Goal: Task Accomplishment & Management: Manage account settings

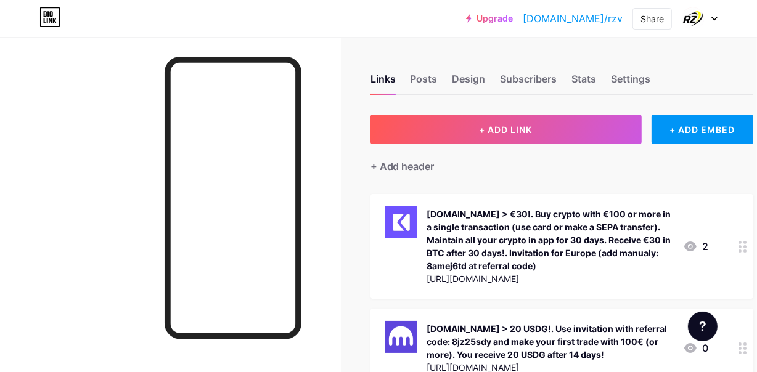
click at [718, 14] on div "Upgrade [DOMAIN_NAME]/rzv [DOMAIN_NAME]/rzv Share Switch accounts RAZVAN [DOMAI…" at bounding box center [378, 18] width 757 height 22
click at [715, 17] on icon at bounding box center [714, 19] width 6 height 4
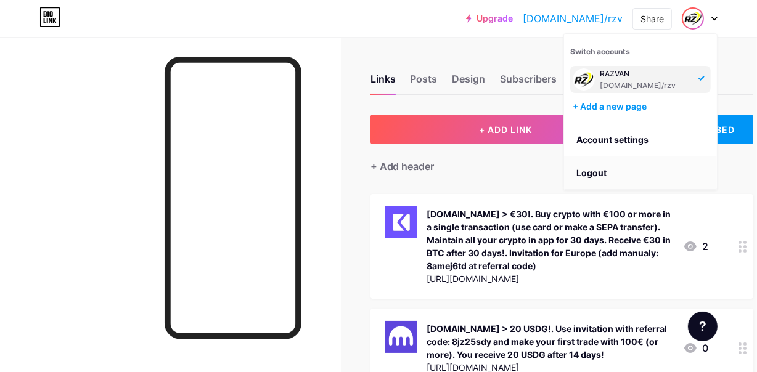
click at [595, 174] on li "Logout" at bounding box center [640, 173] width 153 height 33
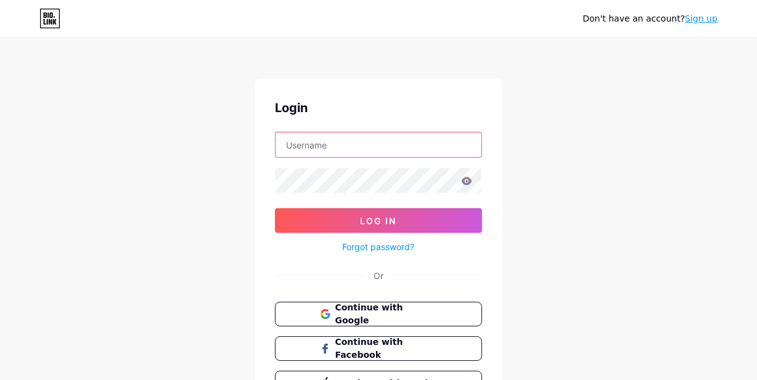
click at [304, 147] on input "text" at bounding box center [378, 144] width 206 height 25
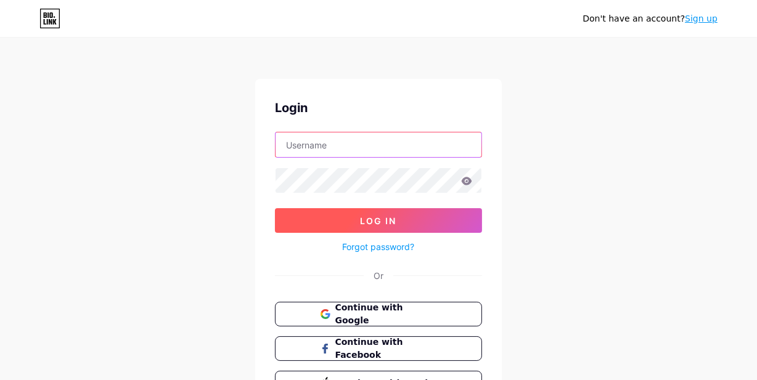
type input "razzvan_x"
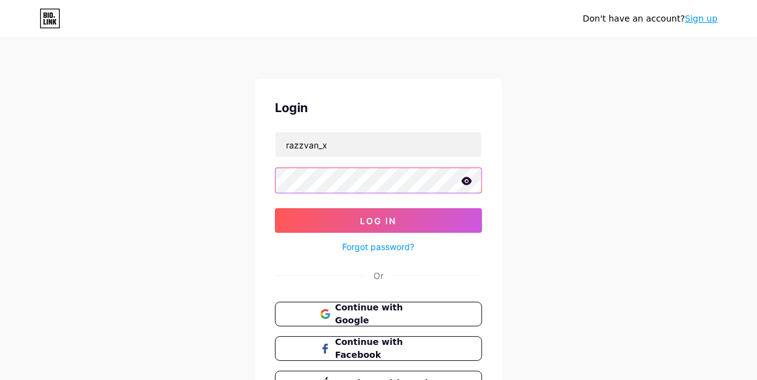
click at [275, 208] on button "Log In" at bounding box center [378, 220] width 207 height 25
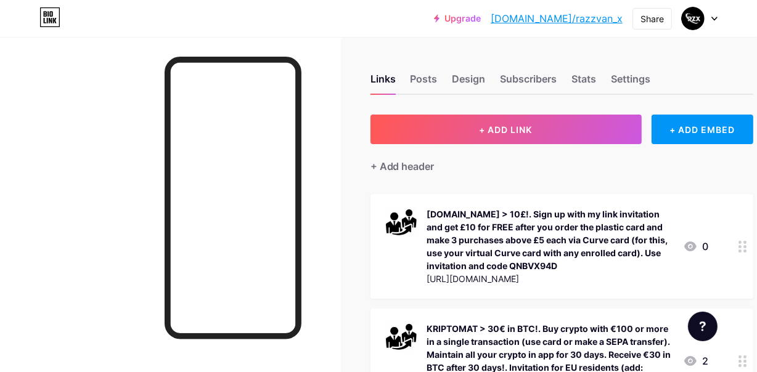
click at [603, 249] on div "[DOMAIN_NAME] > 10£!. Sign up with my link invitation and get £10 for FREE afte…" at bounding box center [550, 240] width 246 height 65
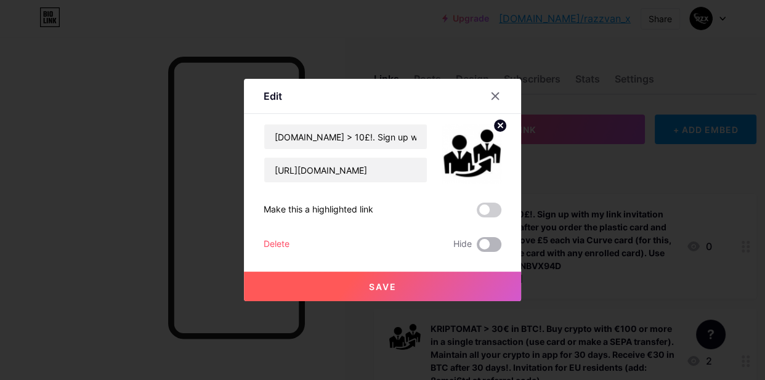
click at [495, 247] on span at bounding box center [489, 244] width 25 height 15
click at [477, 248] on input "checkbox" at bounding box center [477, 248] width 0 height 0
click at [365, 284] on button "Save" at bounding box center [382, 287] width 277 height 30
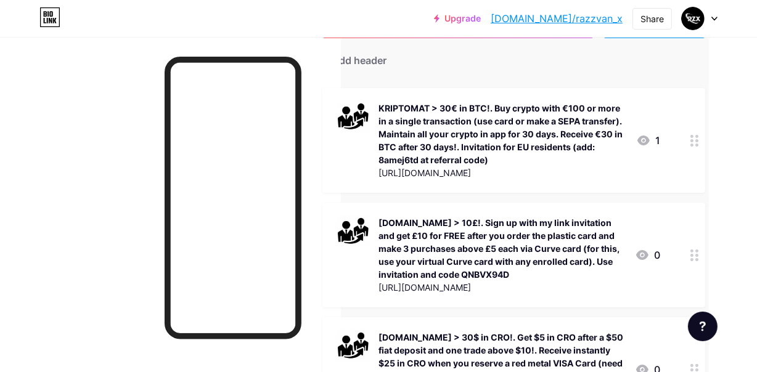
scroll to position [218, 51]
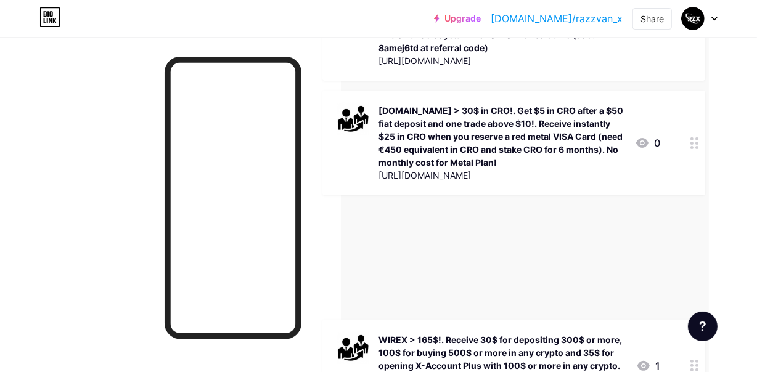
click at [690, 325] on div at bounding box center [703, 327] width 30 height 30
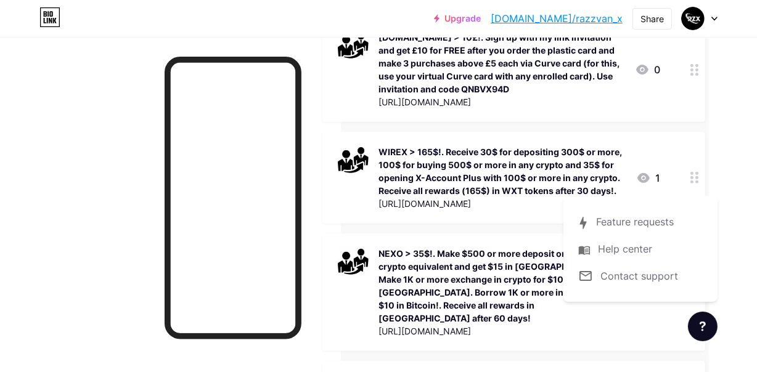
scroll to position [386, 51]
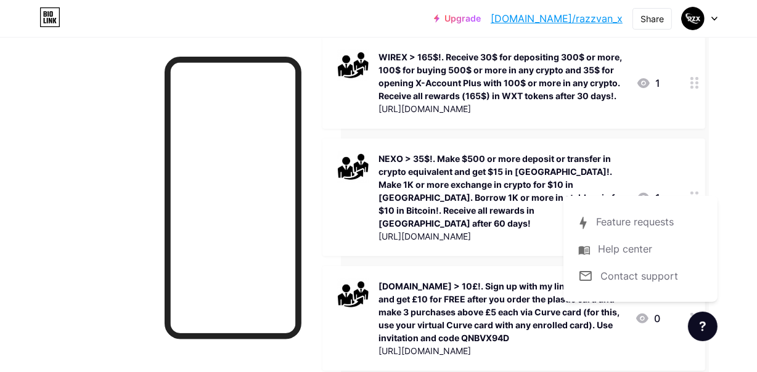
click at [34, 156] on div at bounding box center [170, 223] width 341 height 372
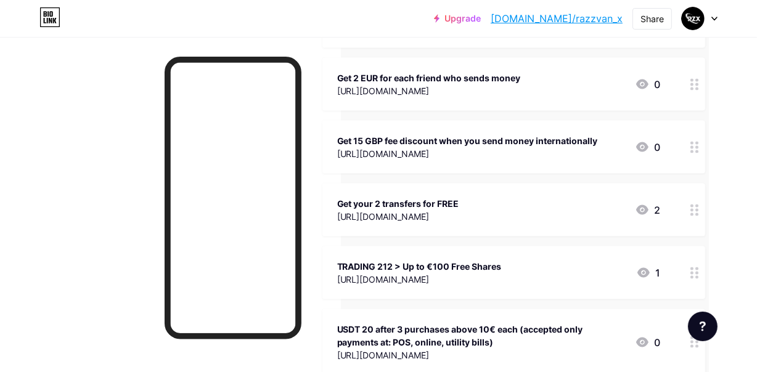
scroll to position [1675, 51]
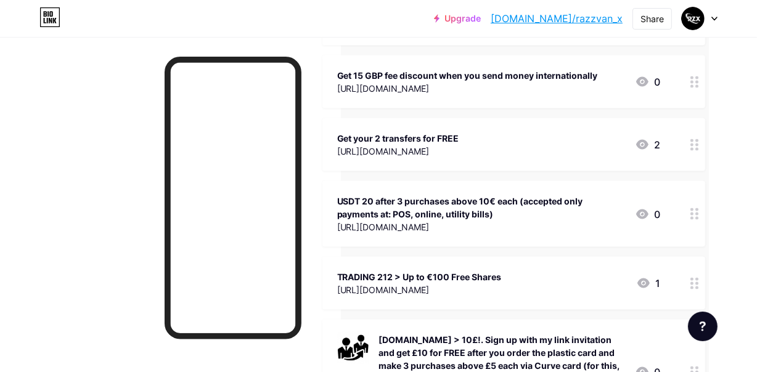
click at [502, 283] on div "[URL][DOMAIN_NAME]" at bounding box center [419, 289] width 165 height 13
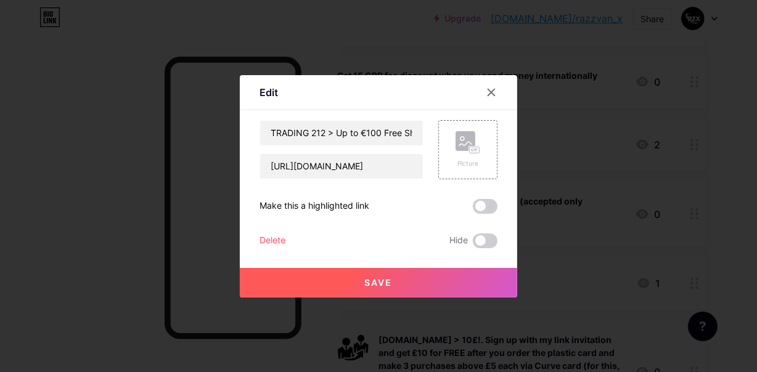
scroll to position [1675, 43]
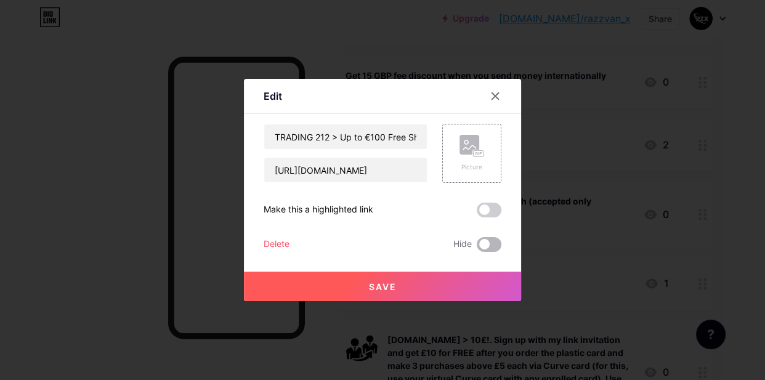
click at [492, 244] on span at bounding box center [489, 244] width 25 height 15
click at [477, 248] on input "checkbox" at bounding box center [477, 248] width 0 height 0
click at [374, 288] on span "Save" at bounding box center [383, 287] width 28 height 10
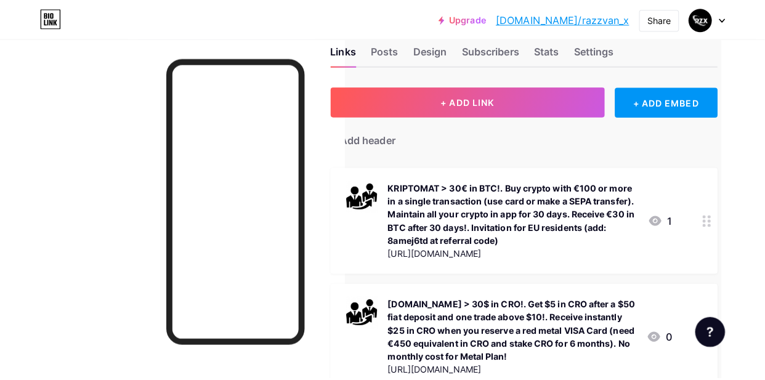
scroll to position [22, 43]
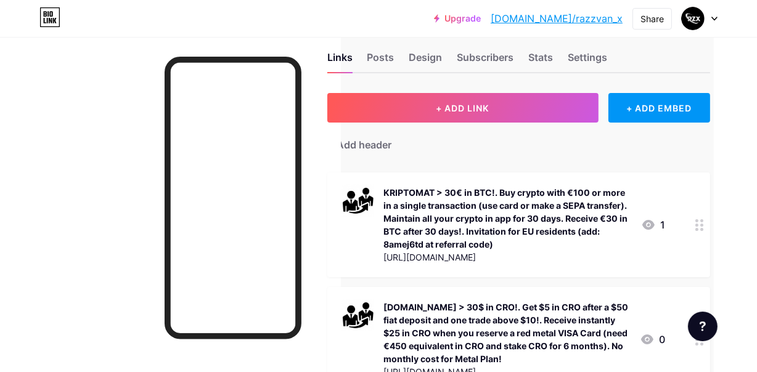
click at [483, 218] on div "KRIPTOMAT > 30€ in BTC!. Buy crypto with €100 or more in a single transaction (…" at bounding box center [507, 218] width 247 height 65
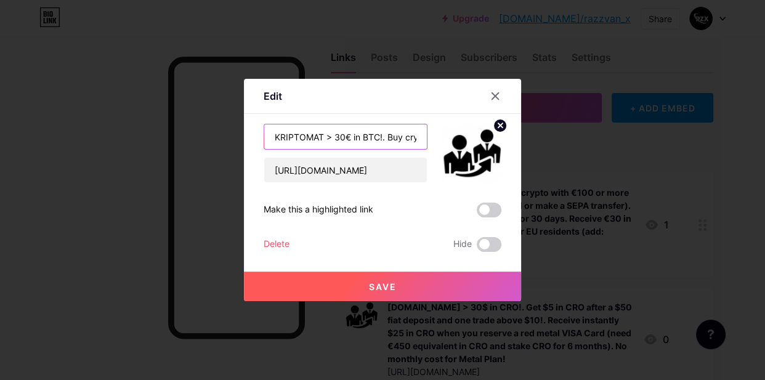
click at [370, 138] on input "KRIPTOMAT > 30€ in BTC!. Buy crypto with €100 or more in a single transaction (…" at bounding box center [345, 136] width 163 height 25
drag, startPoint x: 370, startPoint y: 138, endPoint x: 421, endPoint y: 139, distance: 51.2
click at [421, 139] on input "KRIPTOMAT > 30€ in BTC!. Buy crypto with €100 or more in a single transaction (…" at bounding box center [345, 136] width 163 height 25
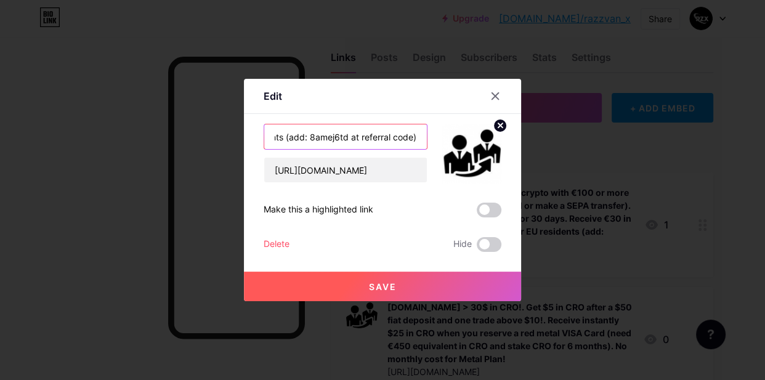
click at [306, 136] on input "KRIPTOMAT > 30€ in BTC!. Buy crypto with €100 or more in a single transaction (…" at bounding box center [345, 136] width 163 height 25
click at [304, 133] on input "KRIPTOMAT > 30€ in BTC!. Buy crypto with €100 or more in a single transaction (…" at bounding box center [345, 136] width 163 height 25
click at [289, 139] on input "KRIPTOMAT > 30€ in BTC!. Buy crypto with €100 or more in a single transaction (…" at bounding box center [345, 136] width 163 height 25
type input "KRIPTOMAT > 30€ in BTC!. Buy crypto with €100 or more in a single transaction (…"
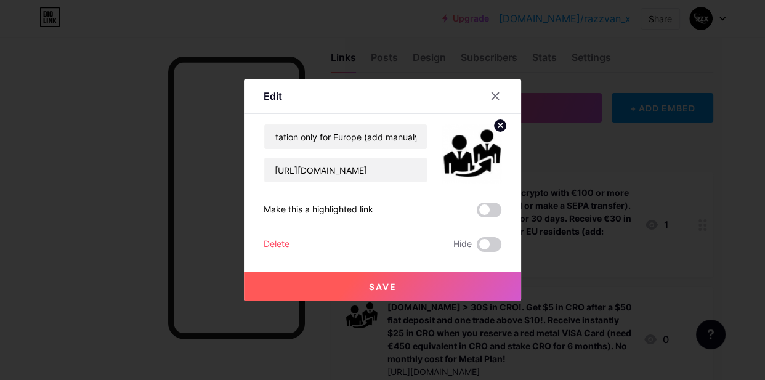
click at [370, 287] on span "Save" at bounding box center [383, 287] width 28 height 10
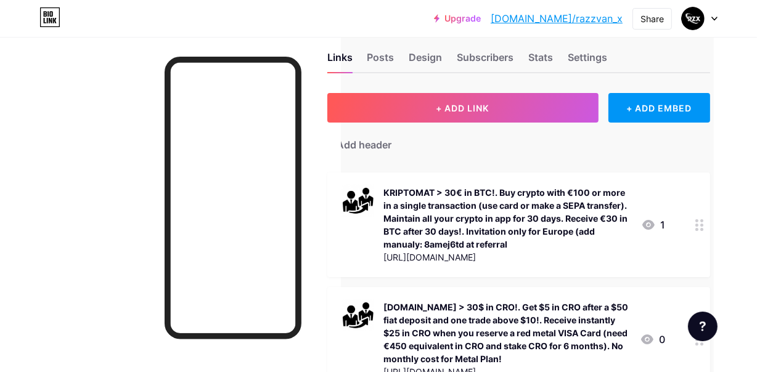
click at [463, 217] on div "KRIPTOMAT > 30€ in BTC!. Buy crypto with €100 or more in a single transaction (…" at bounding box center [507, 218] width 247 height 65
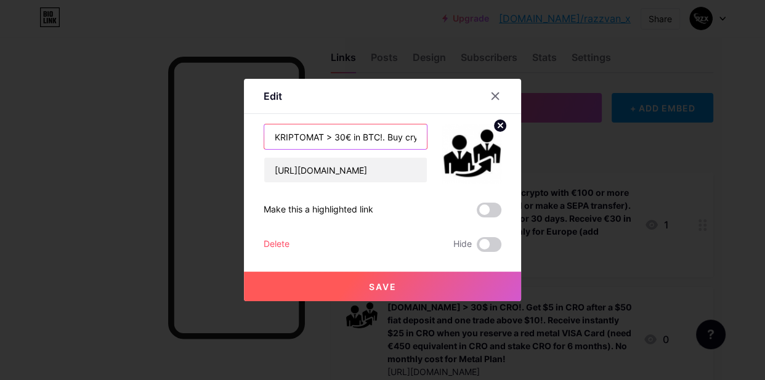
click at [383, 141] on input "KRIPTOMAT > 30€ in BTC!. Buy crypto with €100 or more in a single transaction (…" at bounding box center [345, 136] width 163 height 25
drag, startPoint x: 384, startPoint y: 138, endPoint x: 408, endPoint y: 139, distance: 24.1
click at [408, 139] on input "KRIPTOMAT > 30€ in BTC!. Buy crypto with €100 or more fiat in a single transact…" at bounding box center [345, 136] width 163 height 25
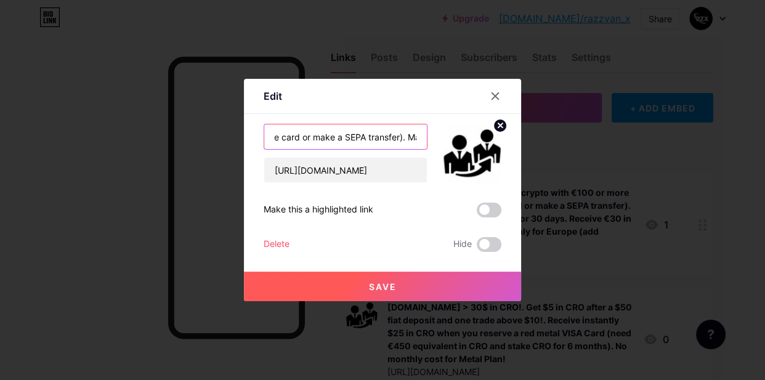
click at [405, 136] on input "KRIPTOMAT > 30€ in BTC!. Buy crypto with €100 or more fiat in a single transact…" at bounding box center [345, 136] width 163 height 25
drag, startPoint x: 383, startPoint y: 136, endPoint x: 466, endPoint y: 145, distance: 83.2
click at [466, 145] on div "KRIPTOMAT > 30€ in BTC!. Buy crypto with €100 or more fiat in a single transact…" at bounding box center [383, 153] width 238 height 59
click at [419, 136] on input "KRIPTOMAT > 30€ in BTC!. Buy crypto with €100 or more fiat in a single transact…" at bounding box center [345, 136] width 163 height 25
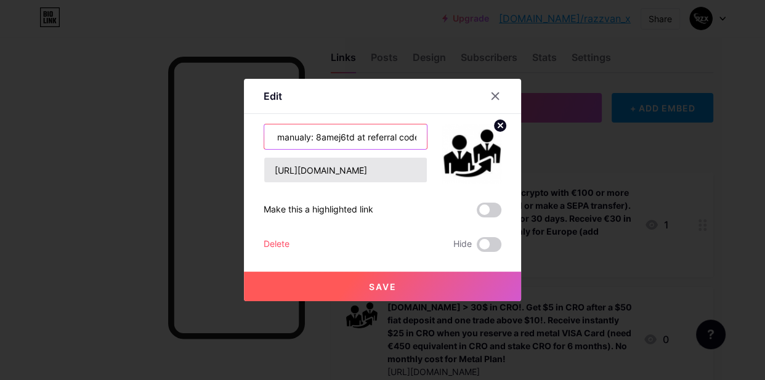
scroll to position [0, 791]
drag, startPoint x: 274, startPoint y: 138, endPoint x: 295, endPoint y: 145, distance: 21.4
click at [275, 138] on input "KRIPTOMAT > 30€ in BTC!. Buy crypto with €100 or more fiat in a single transact…" at bounding box center [345, 136] width 163 height 25
click at [304, 138] on input "KRIPTOMAT > 30€ in BTC!. Buy crypto with €100 or more fiat in a single transact…" at bounding box center [345, 136] width 163 height 25
click at [308, 139] on input "KRIPTOMAT > 30€ in BTC!. Buy crypto with €100 or more fiat in a single transact…" at bounding box center [345, 136] width 163 height 25
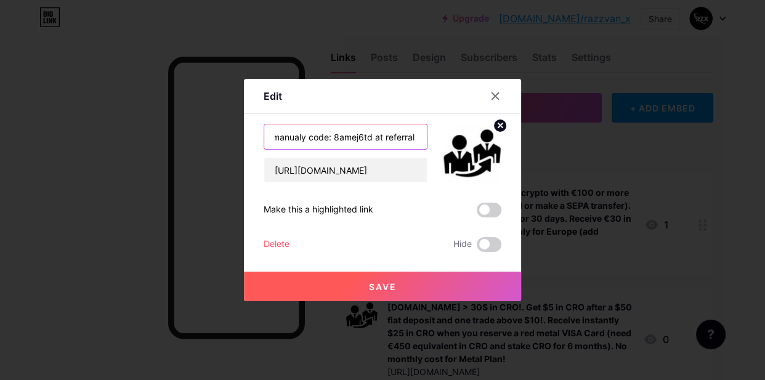
type input "KRIPTOMAT > 30€ in BTC!. Buy crypto with €100 or more fiat in a single transact…"
click at [371, 285] on span "Save" at bounding box center [383, 287] width 28 height 10
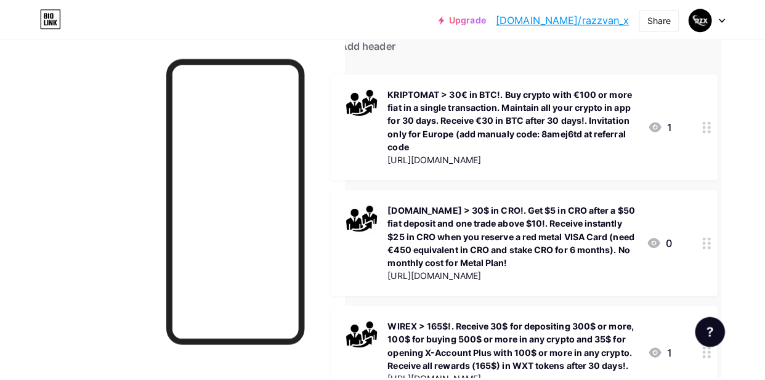
scroll to position [134, 43]
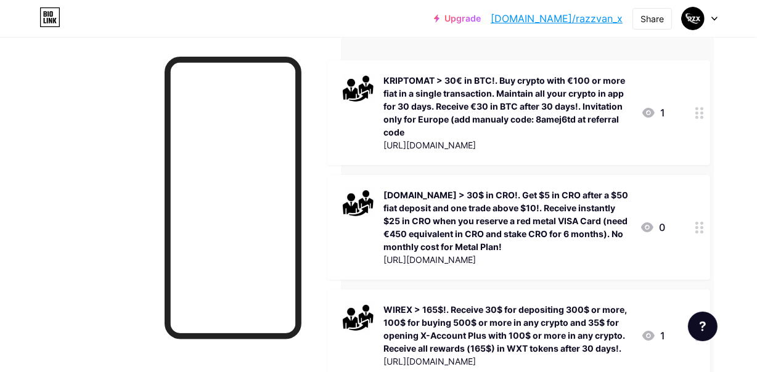
click at [454, 117] on div "KRIPTOMAT > 30€ in BTC!. Buy crypto with €100 or more fiat in a single transact…" at bounding box center [507, 106] width 247 height 65
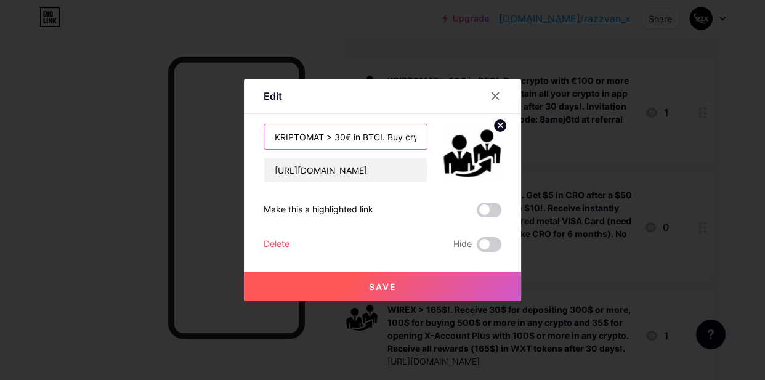
click at [351, 142] on input "KRIPTOMAT > 30€ in BTC!. Buy crypto with €100 or more fiat in a single transact…" at bounding box center [345, 136] width 163 height 25
drag, startPoint x: 351, startPoint y: 140, endPoint x: 434, endPoint y: 151, distance: 83.3
click at [434, 151] on div "KRIPTOMAT > 30€ in BTC!. Buy crypto with €100 or more fiat in a single transact…" at bounding box center [383, 153] width 238 height 59
click at [301, 139] on input "KRIPTOMAT > 30€ in BTC!. Buy crypto with €100 or more fiat in a single transact…" at bounding box center [345, 136] width 163 height 25
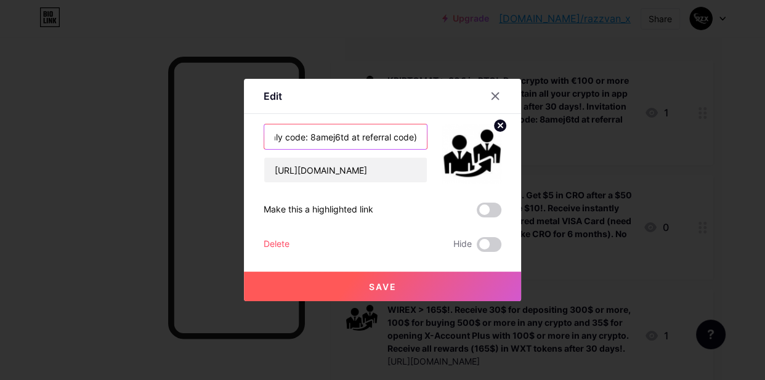
scroll to position [0, 815]
type input "KRIPTOMAT > 30€ in BTC!. Buy crypto with €100 or more fiat in a single transact…"
click at [372, 283] on span "Save" at bounding box center [383, 287] width 28 height 10
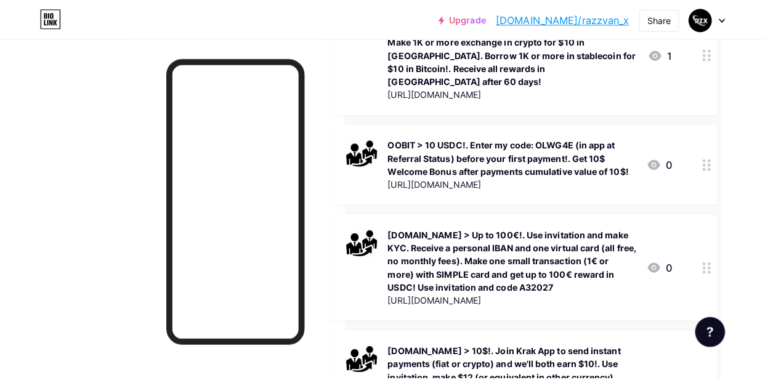
scroll to position [504, 43]
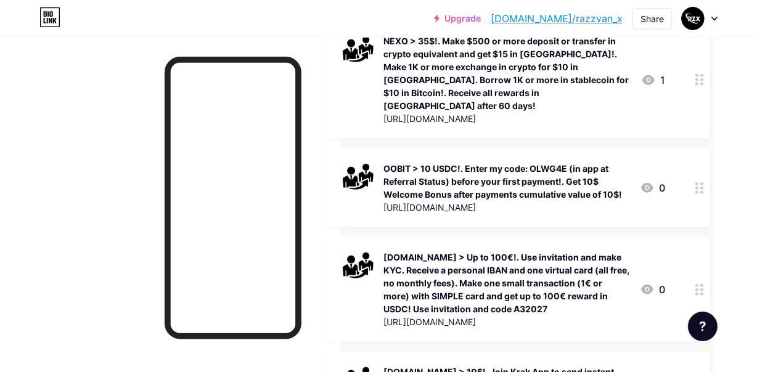
click at [485, 168] on div "OOBIT > 10 USDC!. Enter my code: OLWG4E (in app at Referral Status) before your…" at bounding box center [507, 181] width 246 height 39
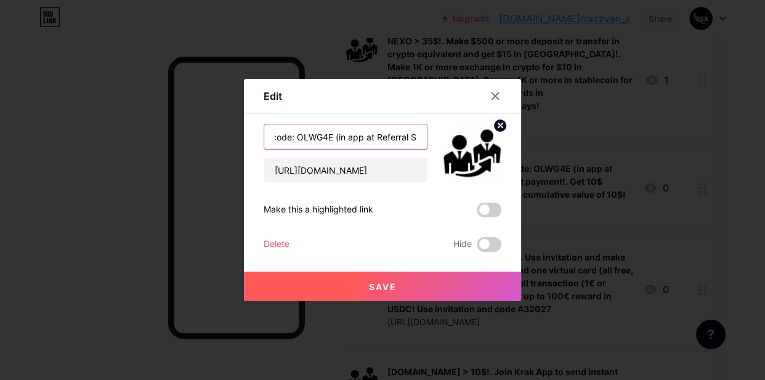
scroll to position [0, 525]
drag, startPoint x: 314, startPoint y: 137, endPoint x: 433, endPoint y: 145, distance: 119.2
click at [433, 145] on div "OOBIT > 10 USDC!. Enter my code: OLWG4E (in app at Referral Status) before your…" at bounding box center [383, 153] width 238 height 59
paste input "code: OLWG4E (in app at Referral Status) before your first payment!. Make first…"
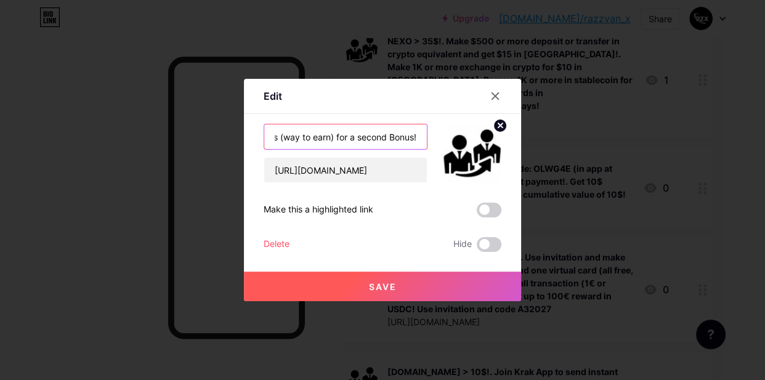
type input "OOBIT > 10 USDC!. Enter code: OLWG4E (in app at Referral Status) before your fi…"
click at [376, 286] on span "Save" at bounding box center [383, 287] width 28 height 10
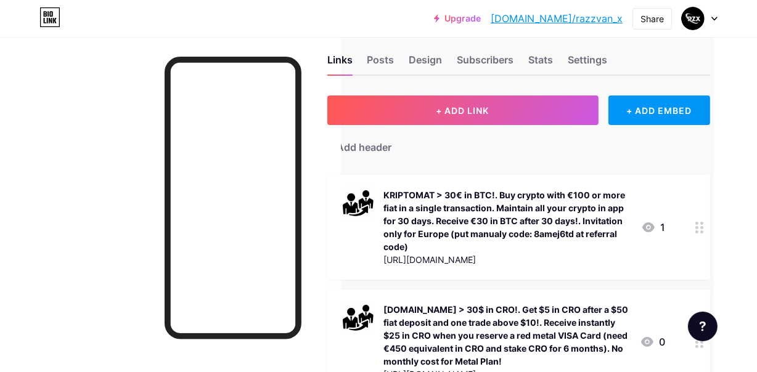
scroll to position [0, 43]
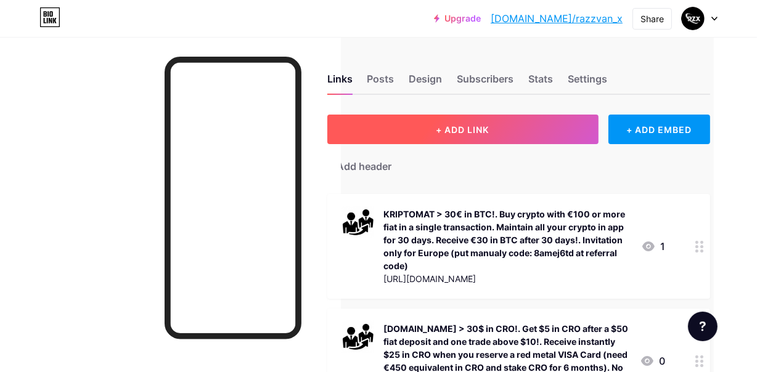
click at [446, 130] on span "+ ADD LINK" at bounding box center [462, 129] width 53 height 10
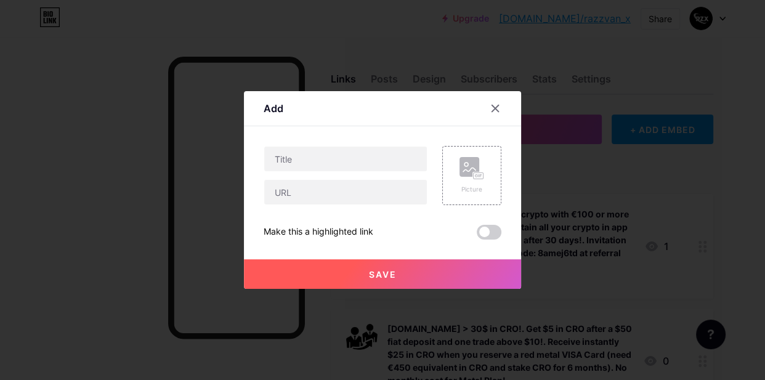
click at [88, 97] on div at bounding box center [382, 190] width 765 height 380
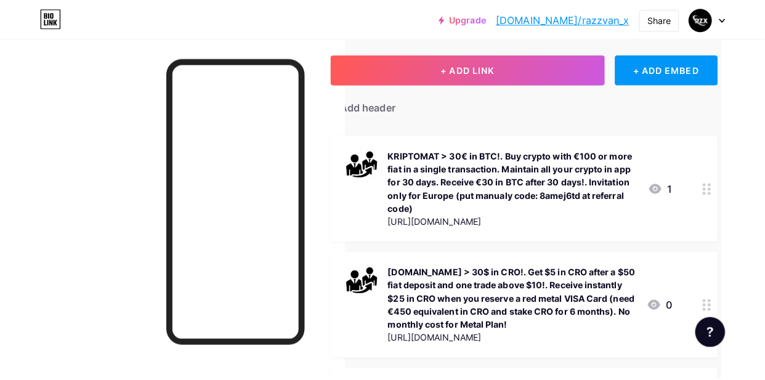
scroll to position [55, 43]
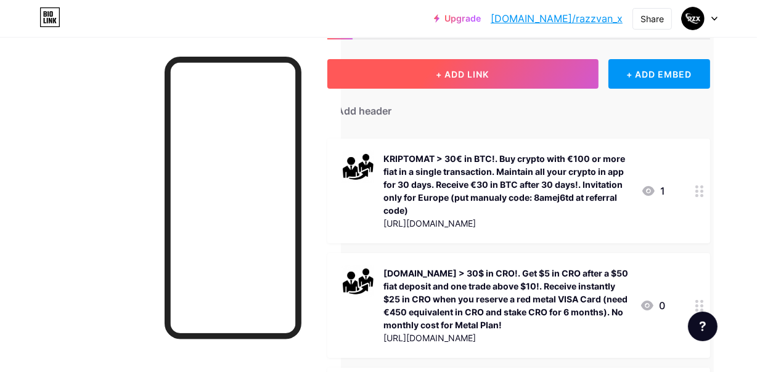
click at [458, 69] on span "+ ADD LINK" at bounding box center [462, 74] width 53 height 10
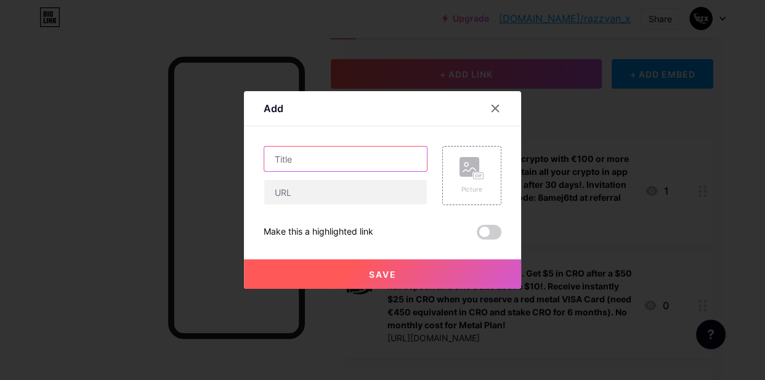
paste input "[DOMAIN_NAME] > 20 USDG!. Use invitation with referral code: 8jz25sdy and make …"
drag, startPoint x: 418, startPoint y: 158, endPoint x: 208, endPoint y: 176, distance: 210.9
click at [208, 176] on div "Add Content YouTube Play YouTube video without leaving your page. ADD Vimeo Pla…" at bounding box center [382, 190] width 765 height 380
click at [275, 157] on input "[DOMAIN_NAME] > 20 USDG!. Use invitation with referral code: 8jz25sdy and make …" at bounding box center [345, 159] width 163 height 25
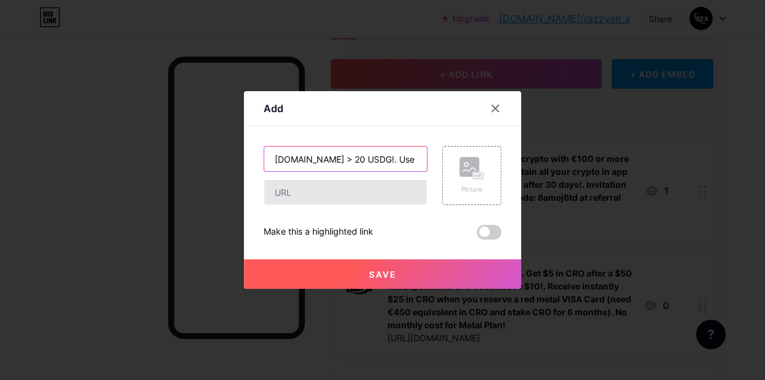
type input "[DOMAIN_NAME] > 20 USDG!. Use invitation with referral code: 8jz25sdy and make …"
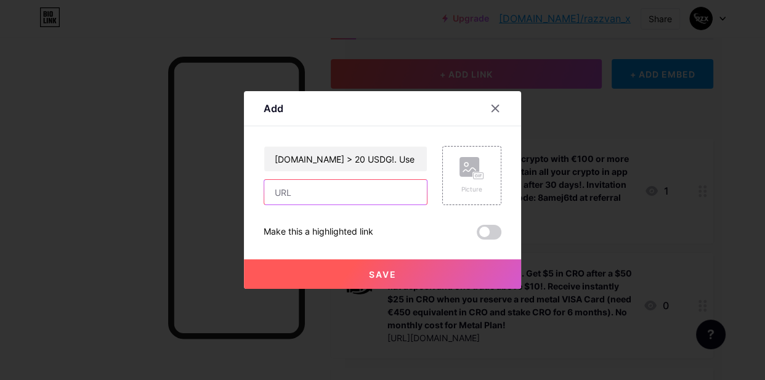
click at [279, 187] on input "text" at bounding box center [345, 192] width 163 height 25
paste input "[URL][DOMAIN_NAME]"
type input "[URL][DOMAIN_NAME]"
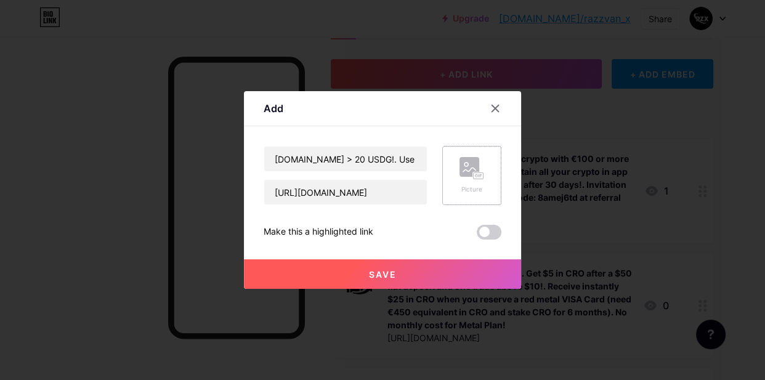
click at [474, 175] on rect at bounding box center [479, 176] width 10 height 6
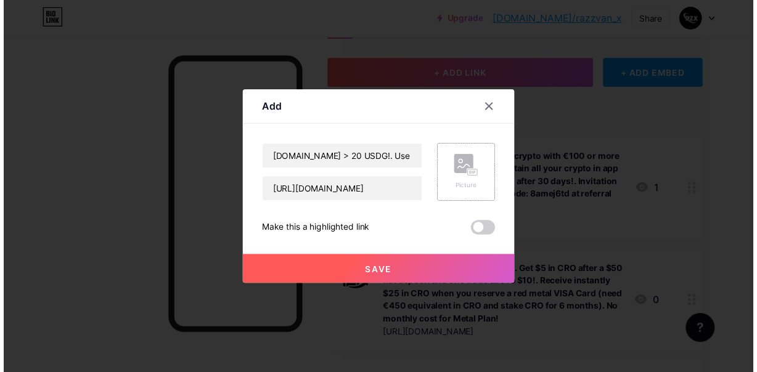
scroll to position [0, 0]
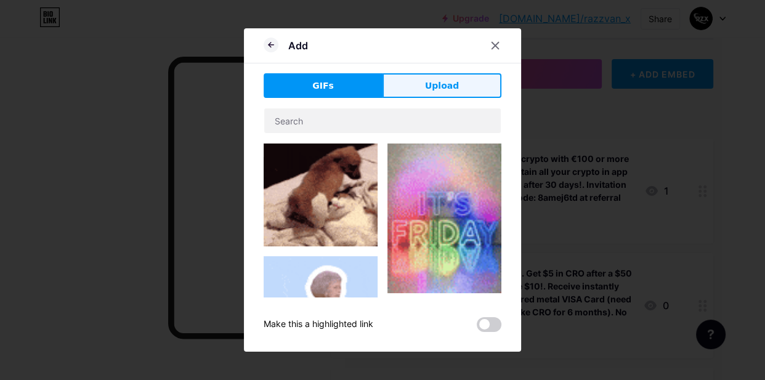
click at [453, 89] on span "Upload" at bounding box center [442, 85] width 34 height 13
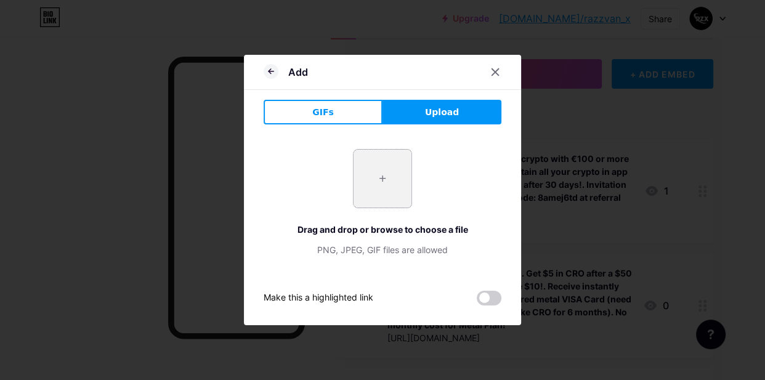
click at [380, 194] on input "file" at bounding box center [383, 179] width 58 height 58
type input "C:\fakepath\uE94fj9OQblQykBWfgqYXVjmnYgel9en.png"
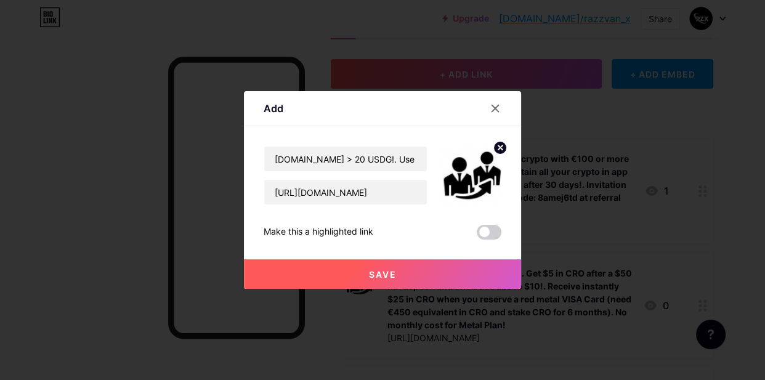
click at [381, 271] on span "Save" at bounding box center [383, 274] width 28 height 10
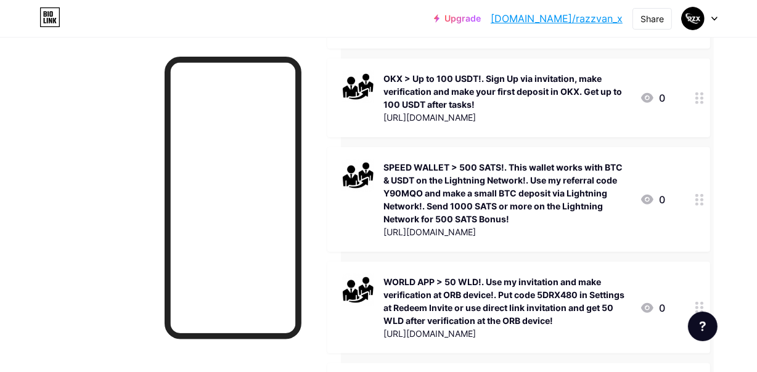
scroll to position [1233, 43]
